Goal: Task Accomplishment & Management: Use online tool/utility

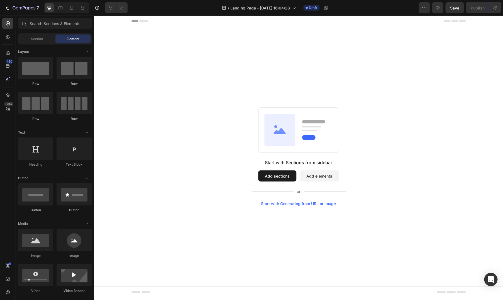
click at [396, 132] on div "Start with Sections from sidebar Add sections Add elements Start with Generatin…" at bounding box center [298, 157] width 369 height 99
click at [408, 132] on div "Start with Sections from sidebar Add sections Add elements Start with Generatin…" at bounding box center [298, 157] width 369 height 99
click at [3, 9] on button "7" at bounding box center [21, 7] width 39 height 11
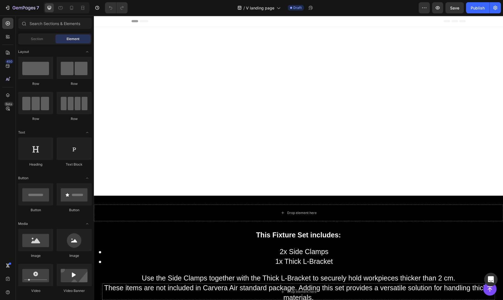
scroll to position [186, 0]
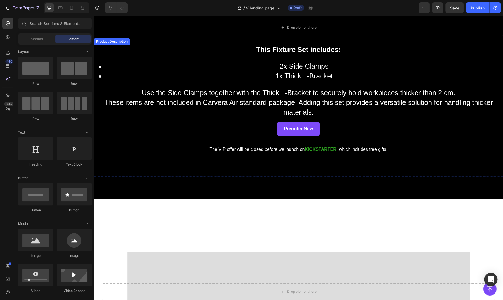
click at [210, 101] on p "These items are not included in Carvera Air standard package. Adding this set p…" at bounding box center [298, 108] width 389 height 18
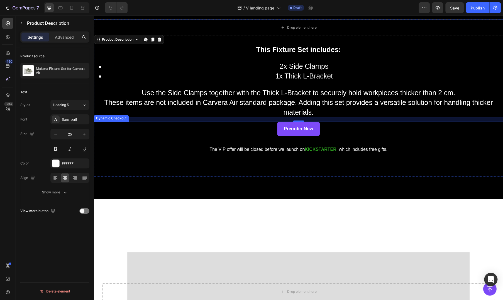
scroll to position [93, 0]
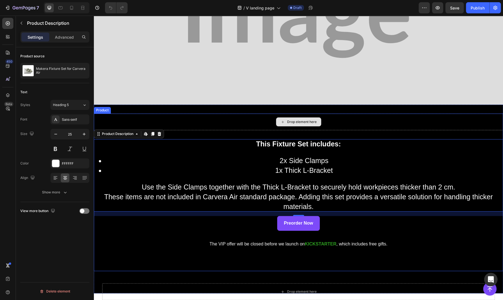
click at [122, 117] on div "Drop element here" at bounding box center [298, 122] width 409 height 17
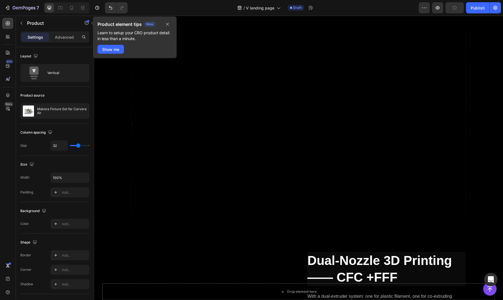
scroll to position [2323, 0]
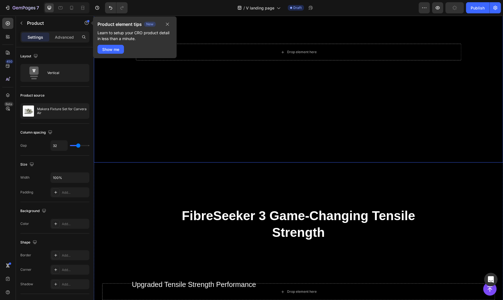
click at [212, 169] on video "Background Image" at bounding box center [298, 56] width 409 height 230
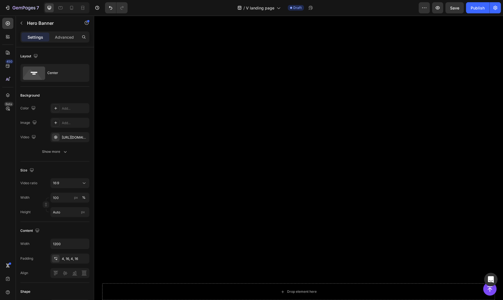
scroll to position [0, 0]
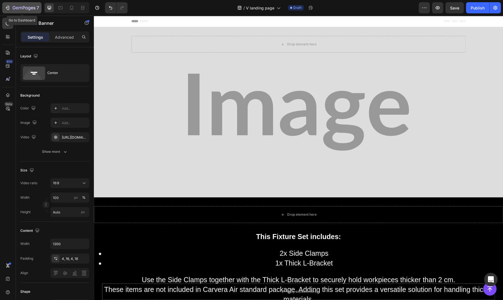
click at [9, 9] on icon "button" at bounding box center [8, 8] width 3 height 4
